Goal: Check status

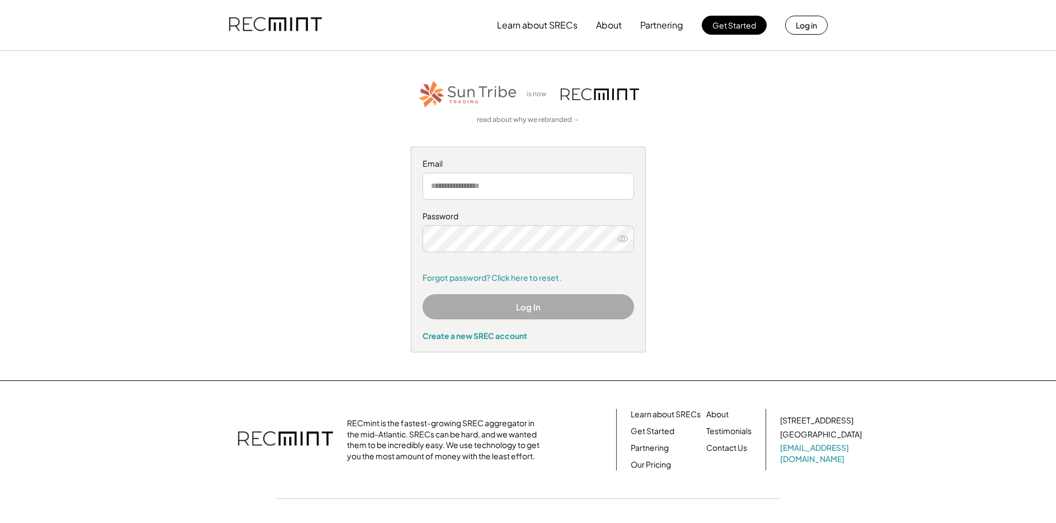
type input "**********"
click at [519, 308] on button "Log In" at bounding box center [527, 306] width 211 height 25
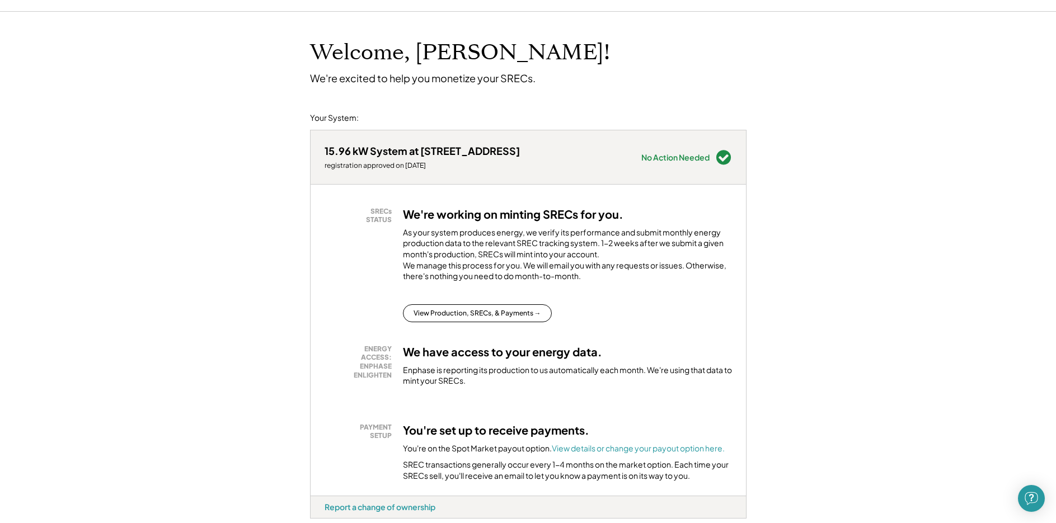
scroll to position [56, 0]
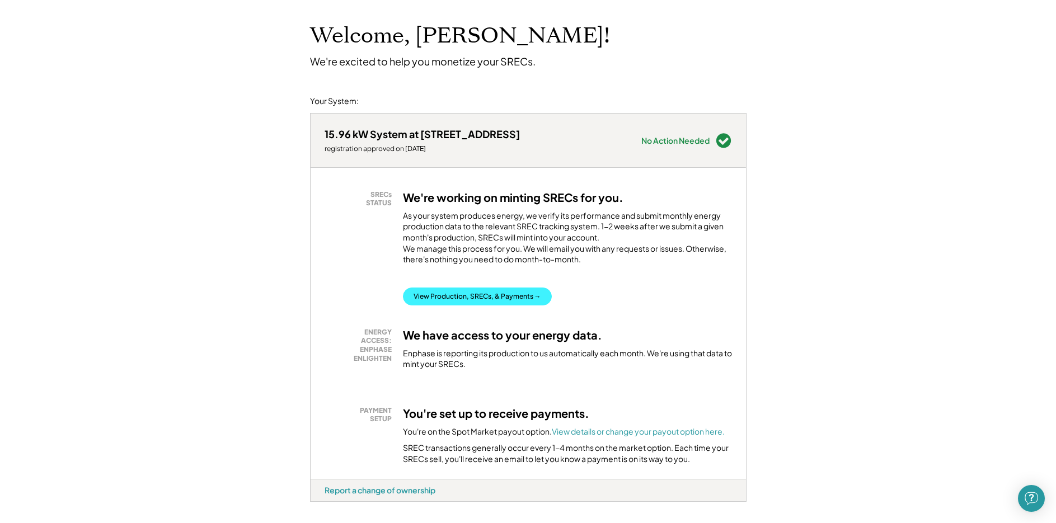
click at [479, 305] on button "View Production, SRECs, & Payments →" at bounding box center [477, 297] width 149 height 18
